Goal: Task Accomplishment & Management: Use online tool/utility

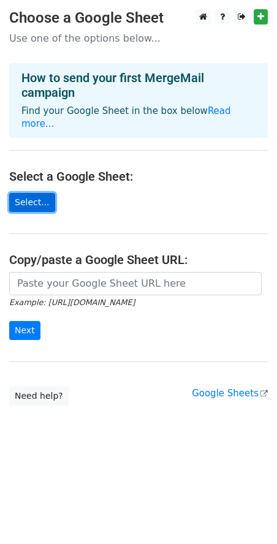
click at [36, 206] on link "Select..." at bounding box center [32, 202] width 46 height 19
click at [34, 203] on link "Select..." at bounding box center [32, 202] width 46 height 19
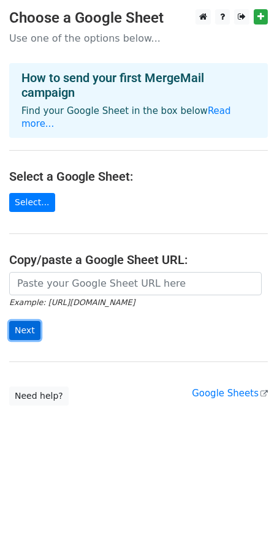
click at [29, 328] on input "Next" at bounding box center [24, 330] width 31 height 19
click at [23, 326] on input "Next" at bounding box center [24, 330] width 31 height 19
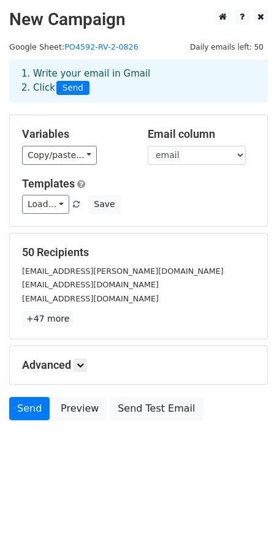
click at [76, 90] on span "Send" at bounding box center [72, 88] width 33 height 15
click at [35, 412] on link "Send" at bounding box center [29, 408] width 40 height 23
click at [29, 409] on link "Send" at bounding box center [29, 408] width 40 height 23
click at [37, 407] on link "Send" at bounding box center [29, 408] width 40 height 23
click at [37, 412] on link "Send" at bounding box center [29, 408] width 40 height 23
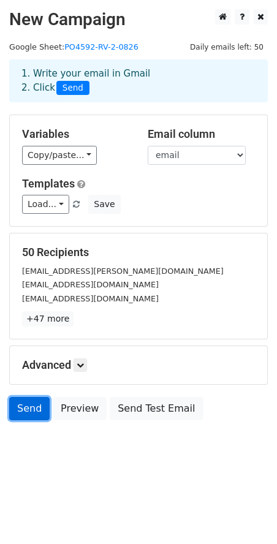
click at [37, 408] on link "Send" at bounding box center [29, 408] width 40 height 23
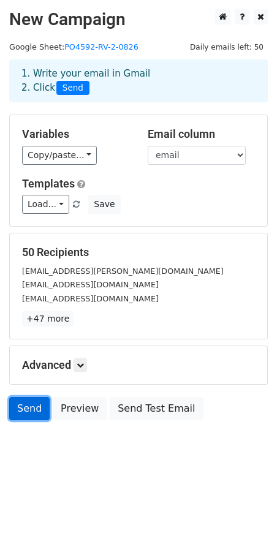
click at [37, 408] on link "Send" at bounding box center [29, 408] width 40 height 23
click at [33, 406] on link "Send" at bounding box center [29, 408] width 40 height 23
click at [34, 403] on link "Send" at bounding box center [29, 408] width 40 height 23
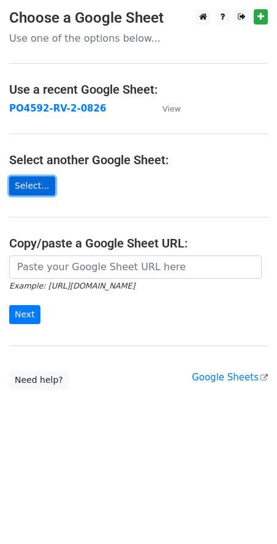
click at [32, 184] on link "Select..." at bounding box center [32, 185] width 46 height 19
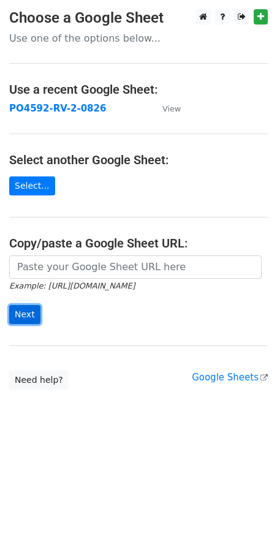
click at [29, 317] on input "Next" at bounding box center [24, 314] width 31 height 19
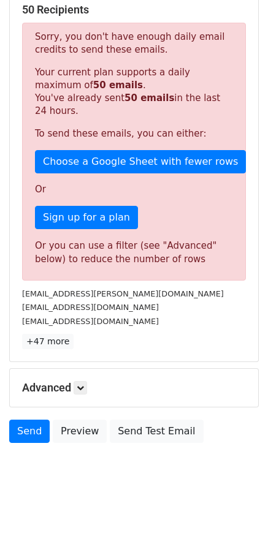
scroll to position [246, 0]
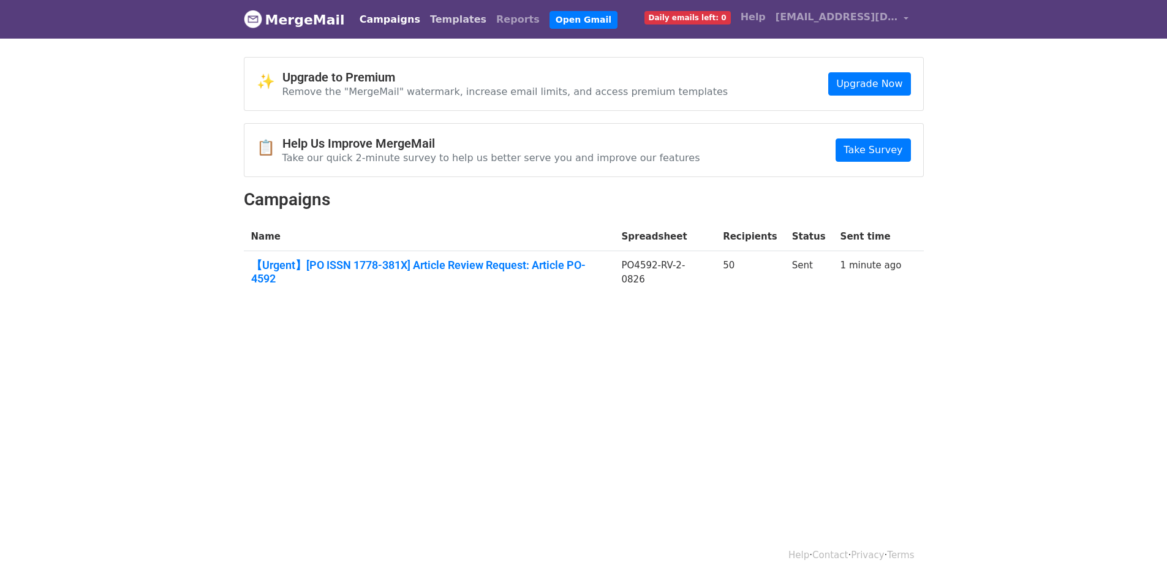
click at [465, 17] on link "Templates" at bounding box center [458, 19] width 66 height 25
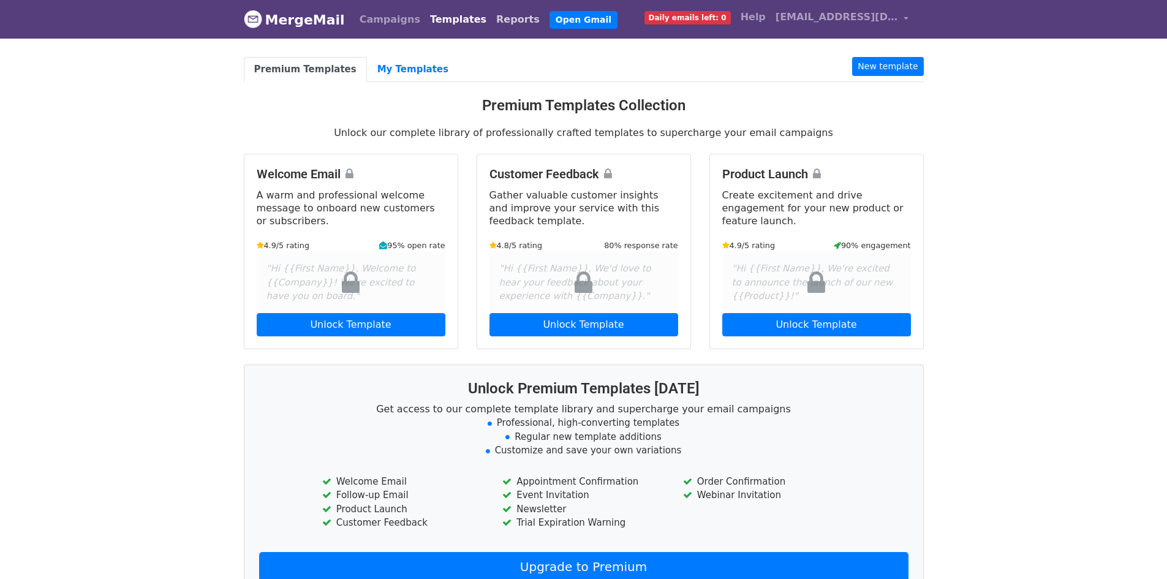
drag, startPoint x: 0, startPoint y: 0, endPoint x: 502, endPoint y: 17, distance: 502.2
drag, startPoint x: 502, startPoint y: 17, endPoint x: 463, endPoint y: 64, distance: 61.8
click at [463, 64] on ul "Premium Templates My Templates New template" at bounding box center [584, 69] width 680 height 25
click at [501, 23] on link "Reports" at bounding box center [517, 19] width 53 height 25
